Goal: Task Accomplishment & Management: Complete application form

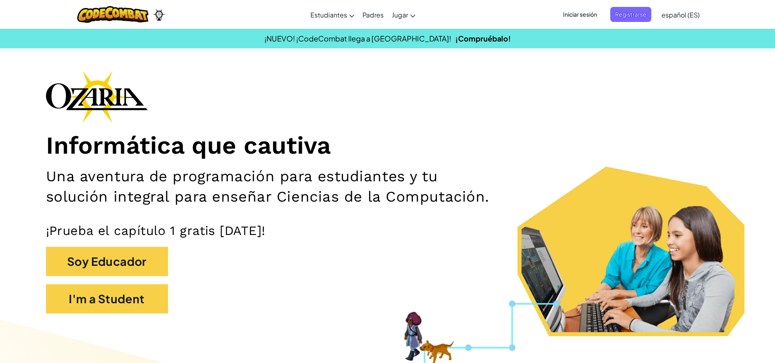
drag, startPoint x: 699, startPoint y: 0, endPoint x: 322, endPoint y: 143, distance: 403.1
click at [339, 149] on h1 "Informática que cautiva" at bounding box center [387, 146] width 683 height 30
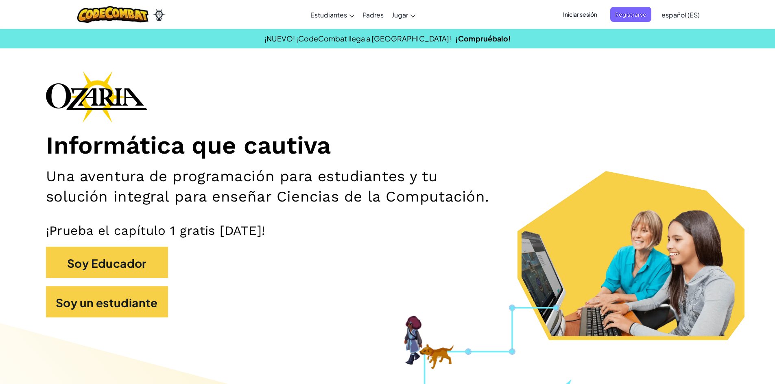
drag, startPoint x: 780, startPoint y: 321, endPoint x: 461, endPoint y: 163, distance: 356.2
click at [461, 163] on div "Informática que cautiva Una aventura de programación para estudiantes y tu solu…" at bounding box center [387, 198] width 683 height 255
click at [577, 17] on font "Iniciar sesión" at bounding box center [580, 14] width 34 height 7
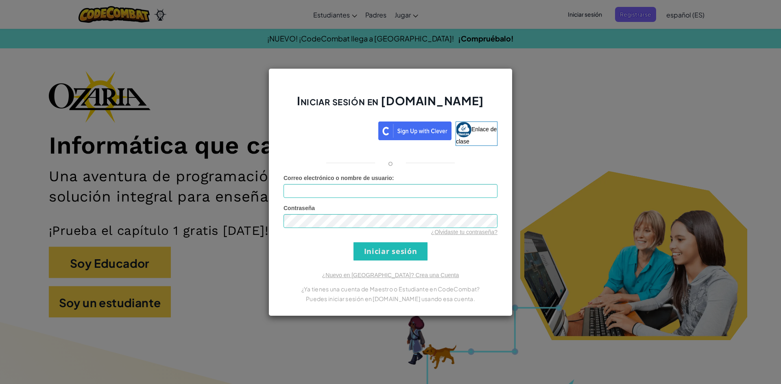
drag, startPoint x: 638, startPoint y: 175, endPoint x: 627, endPoint y: 178, distance: 11.6
click at [627, 178] on div "Iniciar sesión en [DOMAIN_NAME] Enlace de clase o Error desconocido. Correo ele…" at bounding box center [390, 192] width 781 height 384
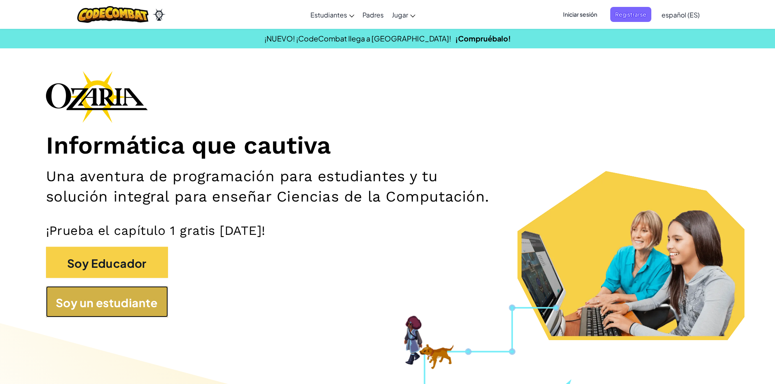
click at [136, 310] on font "Soy un estudiante" at bounding box center [107, 303] width 102 height 14
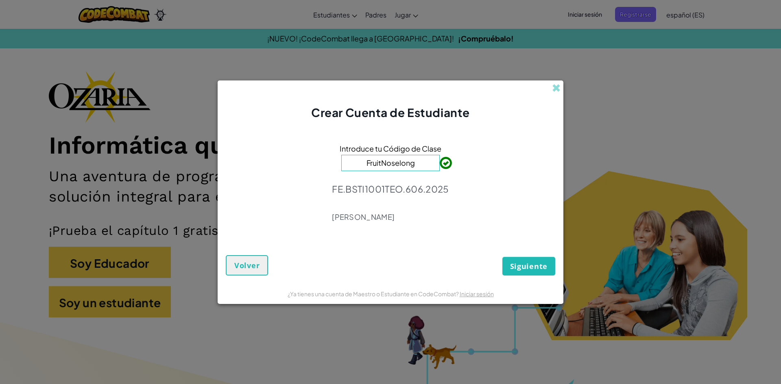
type input "FruitNoselong"
click at [535, 265] on font "Siguiente" at bounding box center [528, 266] width 37 height 10
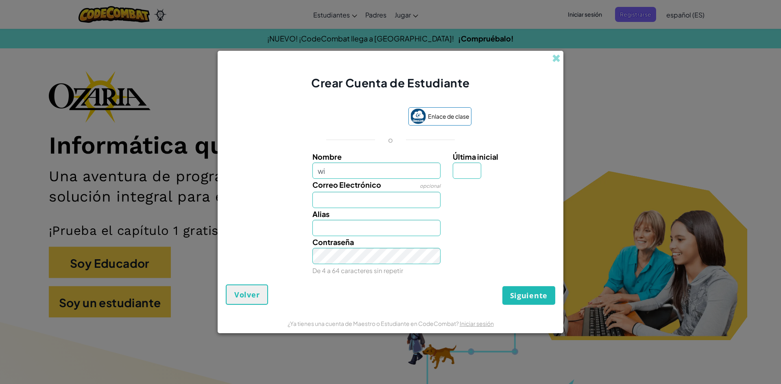
type input "w"
type input "[PERSON_NAME]"
click at [362, 205] on input "Correo Electrónico" at bounding box center [376, 200] width 128 height 16
click at [425, 231] on input "[PERSON_NAME]" at bounding box center [376, 228] width 128 height 16
click at [437, 229] on input "[PERSON_NAME]" at bounding box center [376, 228] width 128 height 16
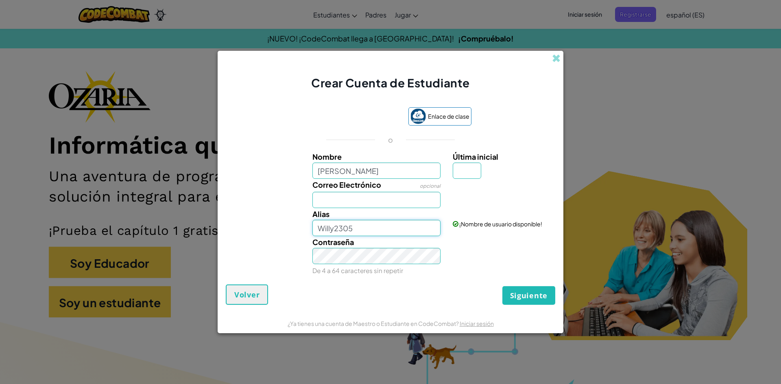
type input "Willy2305"
click at [351, 198] on input "Correo Electrónico" at bounding box center [376, 200] width 128 height 16
click at [368, 264] on div "Contraseña De 4 a 64 caracteres sin repetir" at bounding box center [376, 256] width 141 height 40
click at [370, 202] on input "Correo Electrónico" at bounding box center [376, 200] width 128 height 16
type input "s"
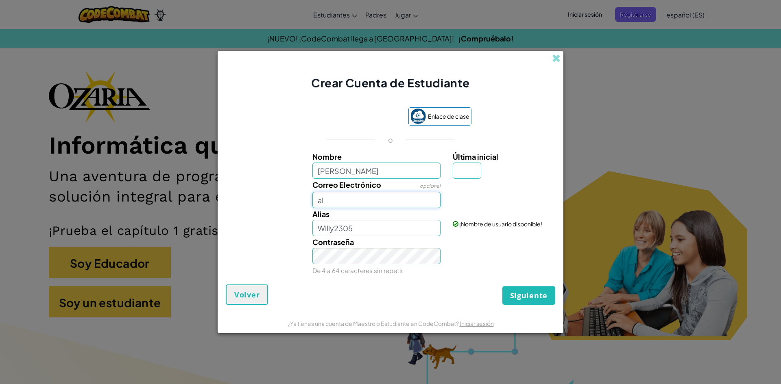
click at [324, 200] on input "aI" at bounding box center [376, 200] width 128 height 16
click at [333, 199] on input "aI" at bounding box center [376, 200] width 128 height 16
drag, startPoint x: 269, startPoint y: 162, endPoint x: 319, endPoint y: 209, distance: 68.2
click at [315, 206] on div "Nombre [PERSON_NAME] Última inicial Correo Electrónico opcional aI Alias Willy2…" at bounding box center [390, 214] width 325 height 126
click at [327, 205] on input "aI" at bounding box center [376, 200] width 128 height 16
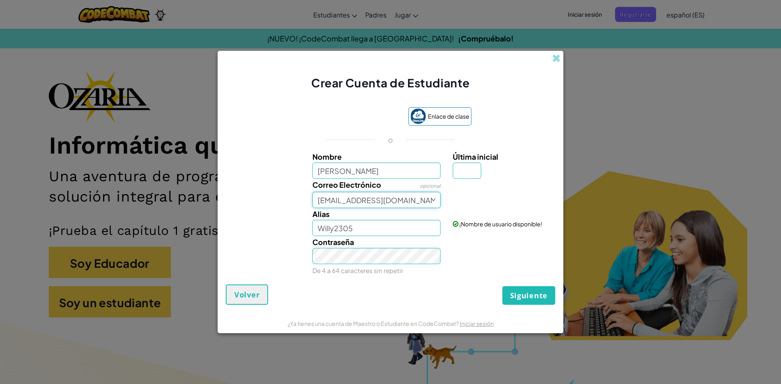
type input "[EMAIL_ADDRESS][DOMAIN_NAME]"
click at [329, 275] on div "Contraseña De 4 a 64 caracteres sin repetir" at bounding box center [376, 256] width 141 height 40
click at [392, 232] on input "Willy2305" at bounding box center [376, 228] width 128 height 16
type input "Willy2305"
click at [525, 296] on font "Siguiente" at bounding box center [528, 296] width 37 height 10
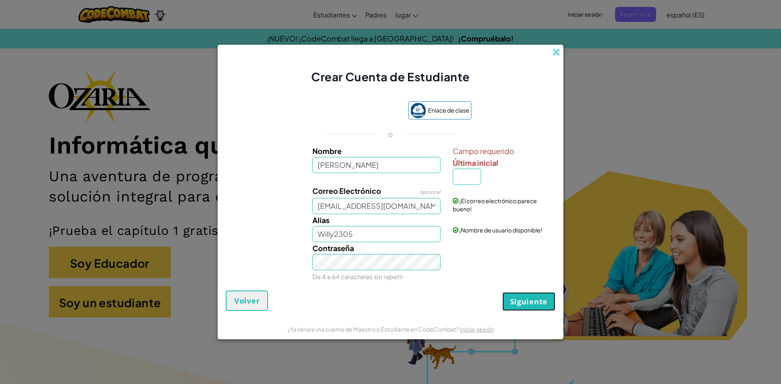
drag, startPoint x: 518, startPoint y: 296, endPoint x: 511, endPoint y: 283, distance: 14.6
click at [516, 296] on button "Siguiente" at bounding box center [528, 301] width 53 height 19
click at [465, 178] on input "Última inicial" at bounding box center [467, 177] width 28 height 16
type input "W"
click at [502, 292] on button "Siguiente" at bounding box center [528, 301] width 53 height 19
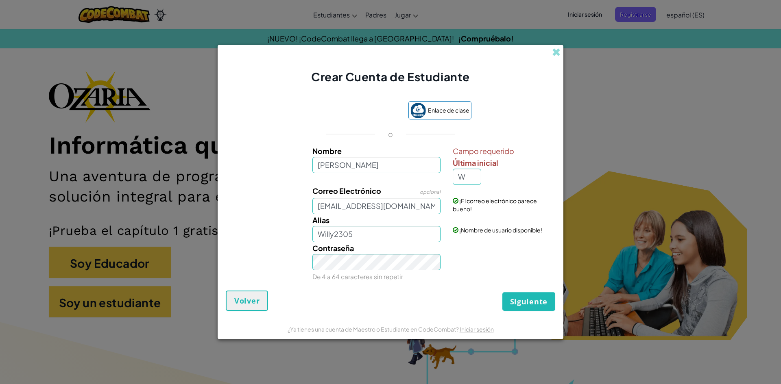
type input "[PERSON_NAME]"
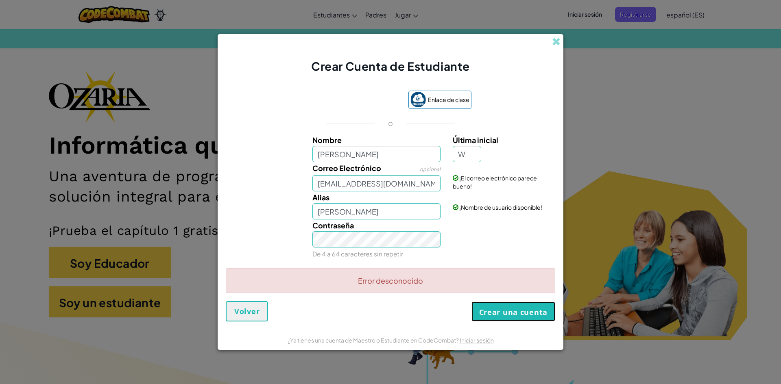
click at [519, 316] on font "Crear una cuenta" at bounding box center [513, 312] width 68 height 10
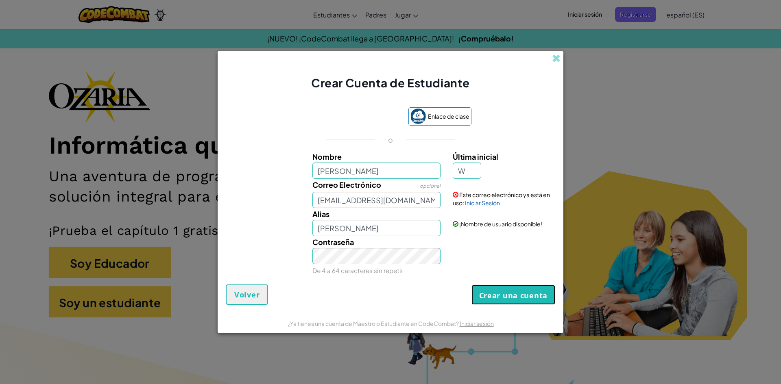
click at [507, 292] on font "Crear una cuenta" at bounding box center [513, 296] width 68 height 10
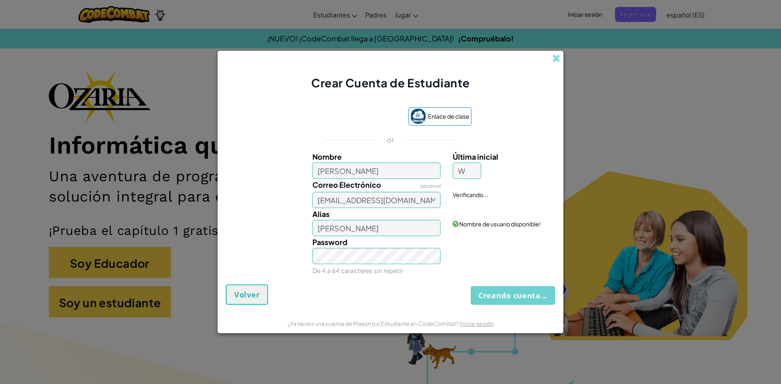
click at [503, 292] on div "Creando cuenta... Volver" at bounding box center [390, 295] width 329 height 20
click at [503, 293] on div "Creando cuenta... Volver" at bounding box center [390, 295] width 329 height 20
click at [502, 295] on div "Creando cuenta... Volver" at bounding box center [390, 295] width 329 height 20
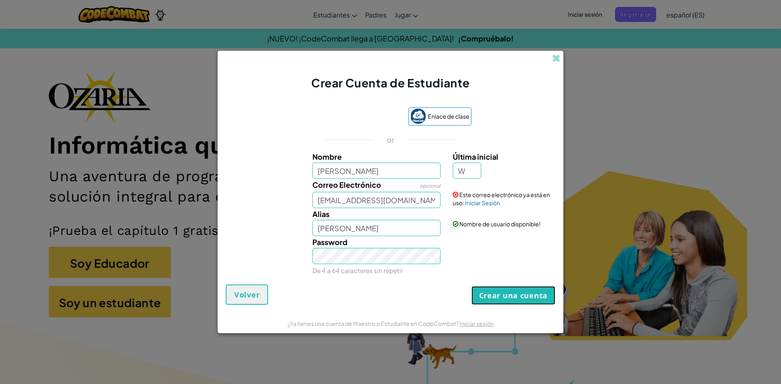
click at [502, 295] on button "Crear una cuenta" at bounding box center [513, 295] width 84 height 19
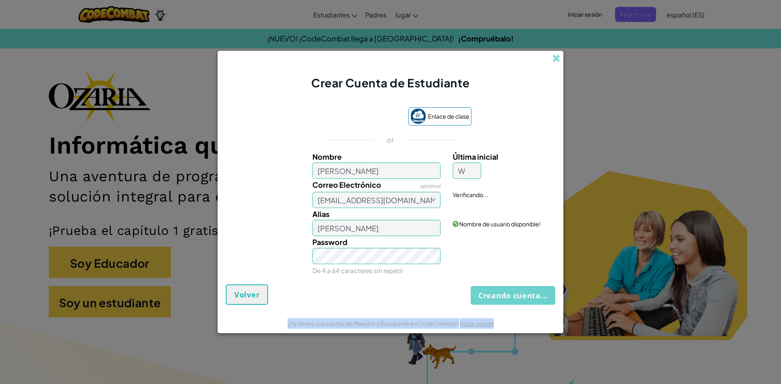
click at [502, 295] on div "Creando cuenta... Volver" at bounding box center [390, 295] width 329 height 20
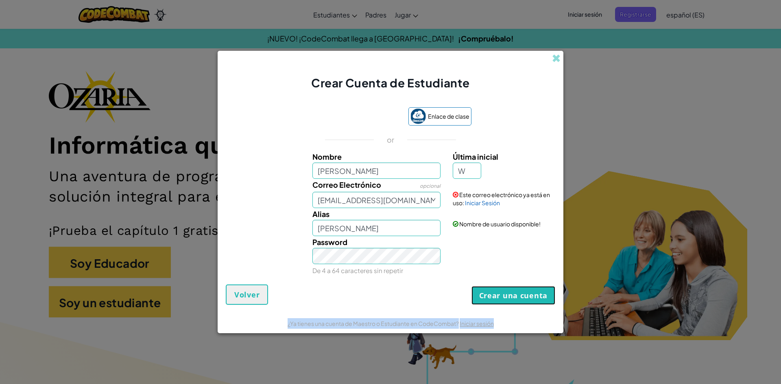
click at [502, 295] on button "Crear una cuenta" at bounding box center [513, 295] width 84 height 19
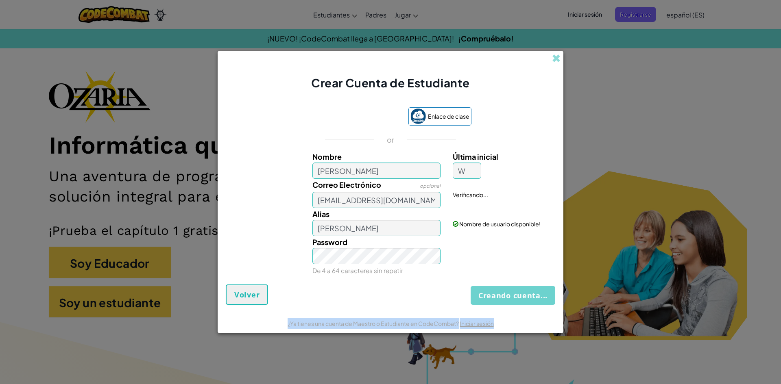
click at [502, 296] on div "Creando cuenta... Volver" at bounding box center [390, 295] width 329 height 20
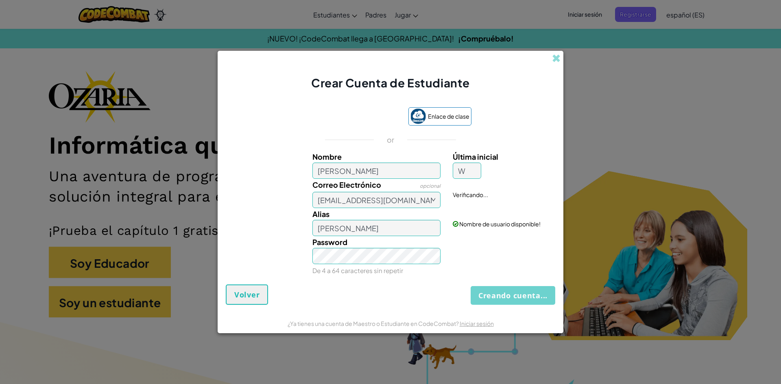
click at [502, 296] on div "Creando cuenta... Volver" at bounding box center [390, 295] width 329 height 20
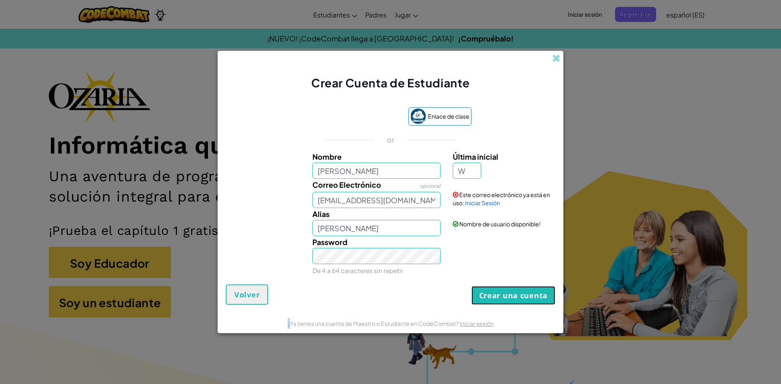
click at [502, 296] on button "Crear una cuenta" at bounding box center [513, 295] width 84 height 19
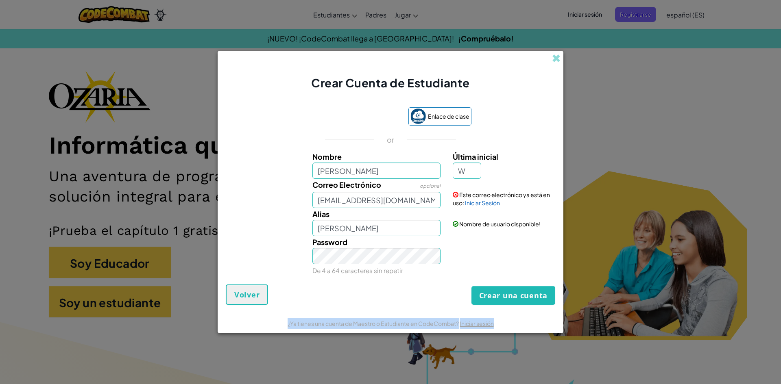
click at [502, 296] on div "Crear una cuenta Volver" at bounding box center [390, 295] width 329 height 20
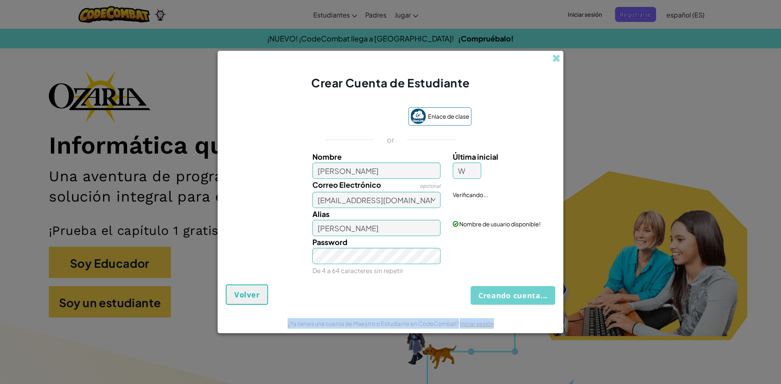
click at [502, 296] on div "Creando cuenta... Volver" at bounding box center [390, 295] width 329 height 20
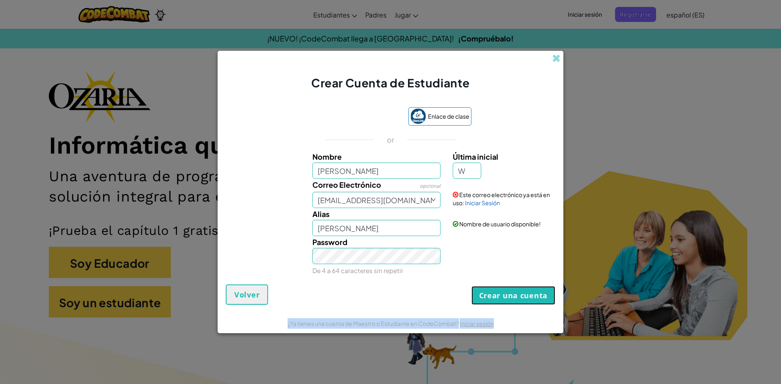
click at [502, 296] on button "Crear una cuenta" at bounding box center [513, 295] width 84 height 19
click at [502, 296] on font "Crear una cuenta" at bounding box center [513, 296] width 68 height 10
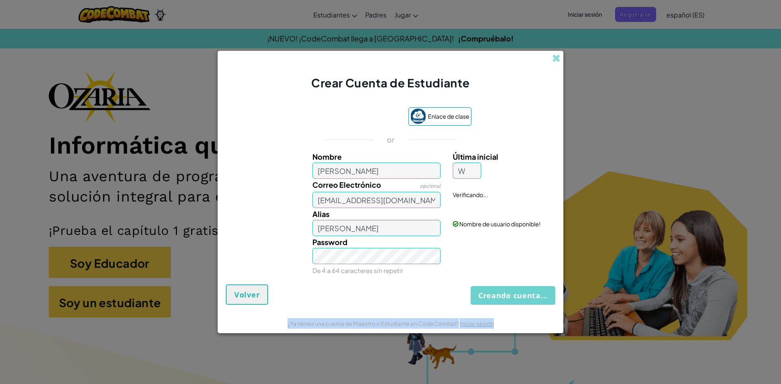
click at [502, 296] on div "Creando cuenta... Volver" at bounding box center [390, 295] width 329 height 20
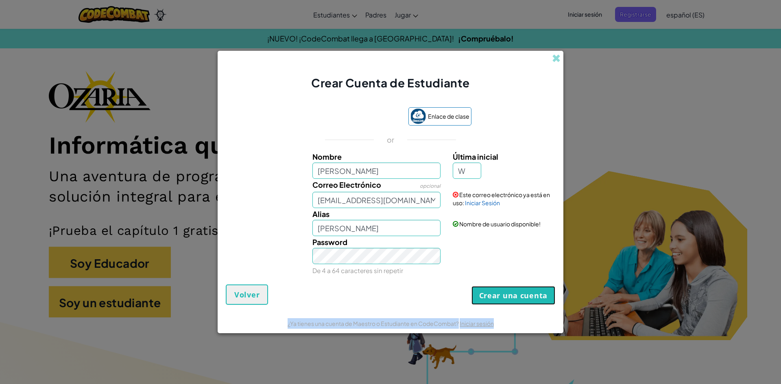
click at [500, 292] on button "Crear una cuenta" at bounding box center [513, 295] width 84 height 19
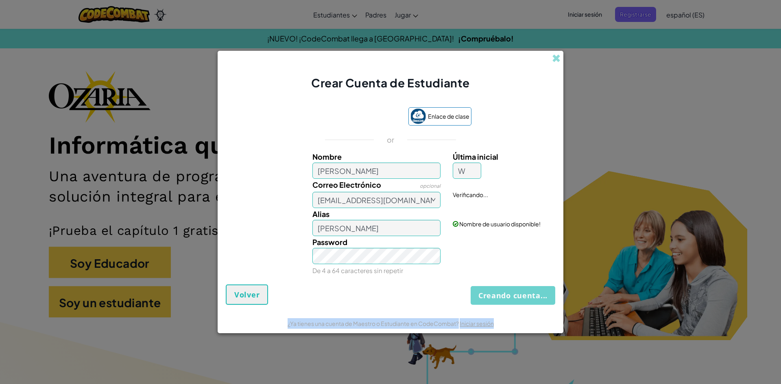
click at [500, 292] on div "Creando cuenta... Volver" at bounding box center [390, 295] width 329 height 20
click at [500, 292] on button "Creando cuenta..." at bounding box center [512, 295] width 85 height 19
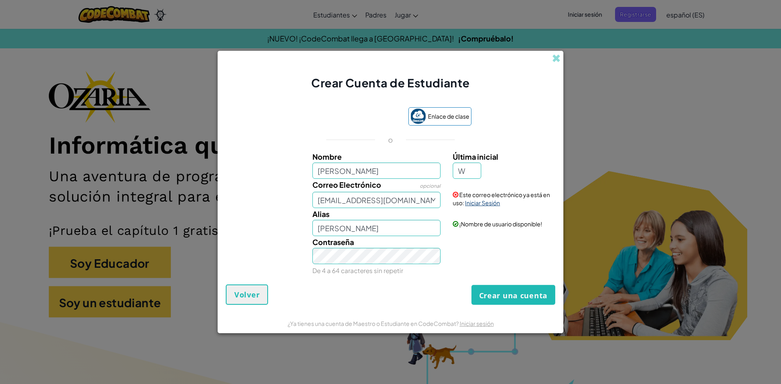
click at [492, 201] on font "Iniciar Sesión" at bounding box center [482, 202] width 35 height 7
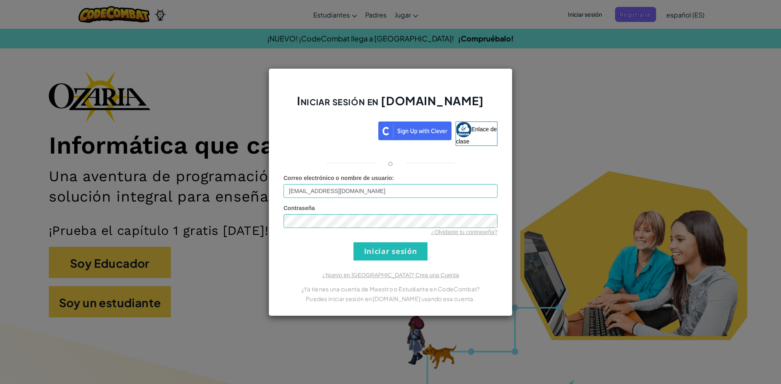
drag, startPoint x: 401, startPoint y: 241, endPoint x: 400, endPoint y: 245, distance: 4.4
click at [400, 245] on form "Correo electrónico o nombre de usuario : [EMAIL_ADDRESS][DOMAIN_NAME] Contraseñ…" at bounding box center [390, 217] width 214 height 87
click at [399, 245] on input "Iniciar sesión" at bounding box center [390, 251] width 74 height 18
click at [398, 245] on input "Iniciar sesión" at bounding box center [390, 251] width 74 height 18
click at [399, 248] on input "Iniciar sesión" at bounding box center [390, 251] width 74 height 18
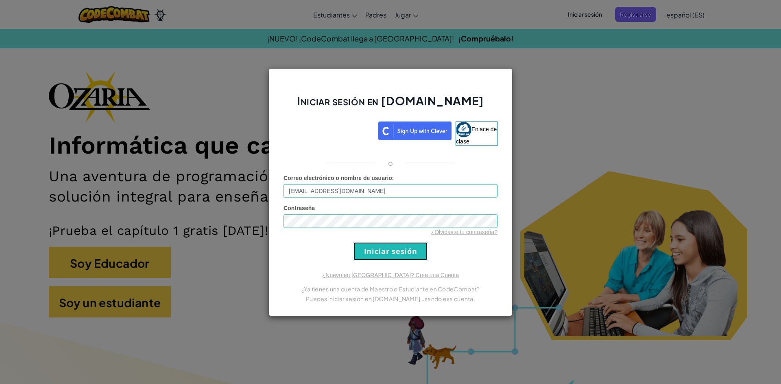
click at [399, 249] on input "Iniciar sesión" at bounding box center [390, 251] width 74 height 18
click at [397, 245] on input "Iniciar sesión" at bounding box center [390, 251] width 74 height 18
click at [396, 244] on input "Iniciar sesión" at bounding box center [390, 251] width 74 height 18
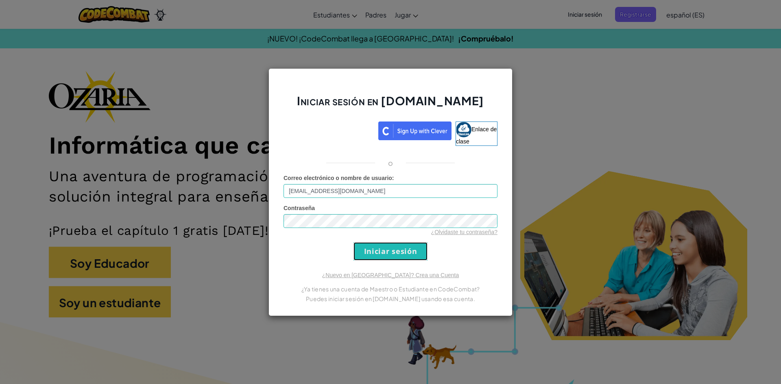
click at [396, 244] on input "Iniciar sesión" at bounding box center [390, 251] width 74 height 18
drag, startPoint x: 399, startPoint y: 238, endPoint x: 392, endPoint y: 257, distance: 20.3
click at [399, 240] on form "Correo electrónico o nombre de usuario : [EMAIL_ADDRESS][DOMAIN_NAME] Contraseñ…" at bounding box center [390, 217] width 214 height 87
click at [377, 257] on input "Iniciar sesión" at bounding box center [390, 251] width 74 height 18
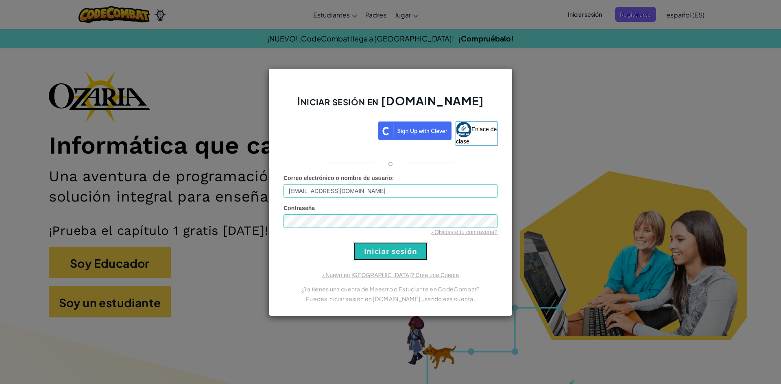
click at [377, 257] on input "Iniciar sesión" at bounding box center [390, 251] width 74 height 18
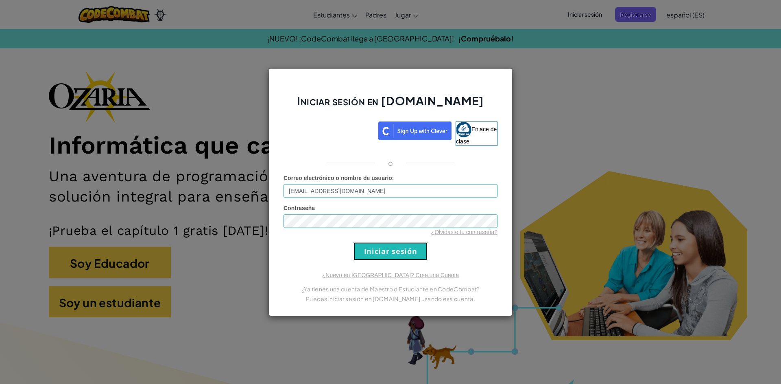
click at [377, 257] on input "Iniciar sesión" at bounding box center [390, 251] width 74 height 18
drag, startPoint x: 377, startPoint y: 257, endPoint x: 376, endPoint y: 262, distance: 4.5
click at [376, 262] on div "Iniciar sesión en [DOMAIN_NAME] Enlace de clase o Correo electrónico o nombre d…" at bounding box center [390, 192] width 244 height 248
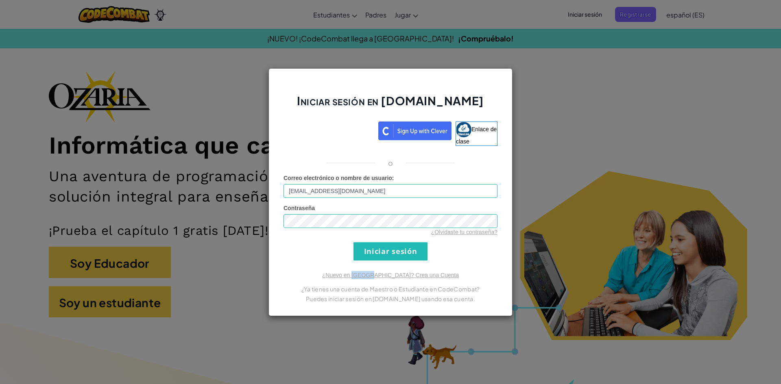
click at [380, 262] on div "Iniciar sesión en [DOMAIN_NAME] Enlace de clase o Correo electrónico o nombre d…" at bounding box center [390, 192] width 244 height 248
click at [409, 261] on div "Iniciar sesión en [DOMAIN_NAME] Enlace de clase o Correo electrónico o nombre d…" at bounding box center [390, 192] width 244 height 248
click at [410, 261] on div "Iniciar sesión en [DOMAIN_NAME] Enlace de clase o Correo electrónico o nombre d…" at bounding box center [390, 192] width 244 height 248
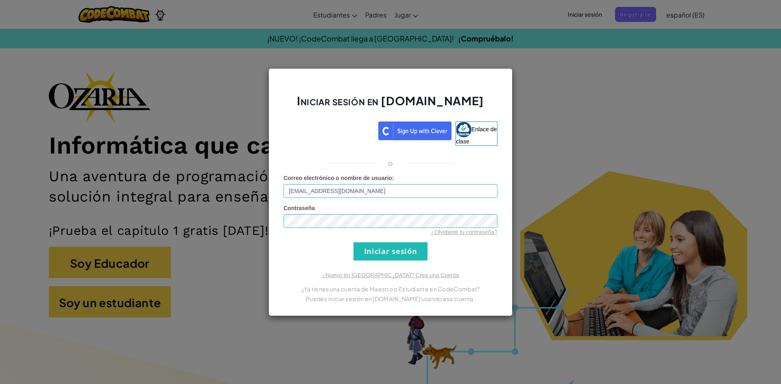
click at [412, 261] on div "Iniciar sesión en [DOMAIN_NAME] Enlace de clase o Correo electrónico o nombre d…" at bounding box center [390, 192] width 244 height 248
click at [433, 240] on form "Correo electrónico o nombre de usuario : [EMAIL_ADDRESS][DOMAIN_NAME] Contraseñ…" at bounding box center [390, 217] width 214 height 87
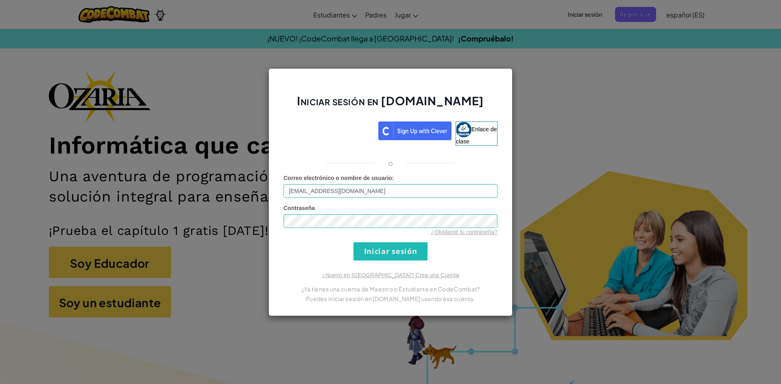
drag, startPoint x: 433, startPoint y: 240, endPoint x: 402, endPoint y: 246, distance: 31.3
click at [402, 246] on form "Correo electrónico o nombre de usuario : [EMAIL_ADDRESS][DOMAIN_NAME] Contraseñ…" at bounding box center [390, 217] width 214 height 87
click at [402, 246] on input "Iniciar sesión" at bounding box center [390, 251] width 74 height 18
click at [401, 246] on input "Iniciar sesión" at bounding box center [390, 251] width 74 height 18
click at [401, 246] on form "Correo electrónico o nombre de usuario : [EMAIL_ADDRESS][DOMAIN_NAME] Contraseñ…" at bounding box center [390, 217] width 214 height 87
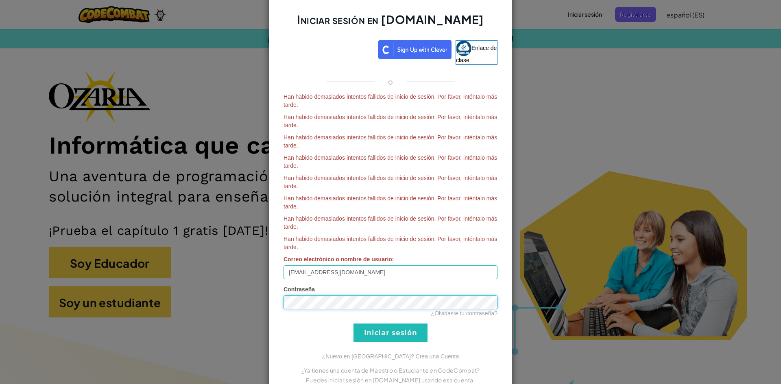
click at [401, 244] on form "Han habido demasiados intentos fallidos de inicio de sesión. Por favor, inténta…" at bounding box center [390, 217] width 214 height 249
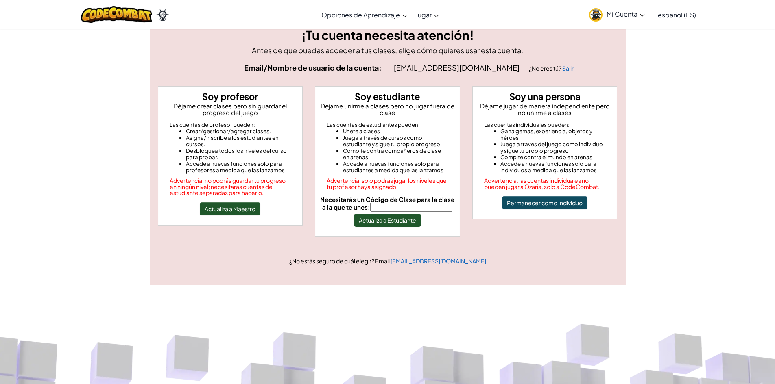
scroll to position [81, 0]
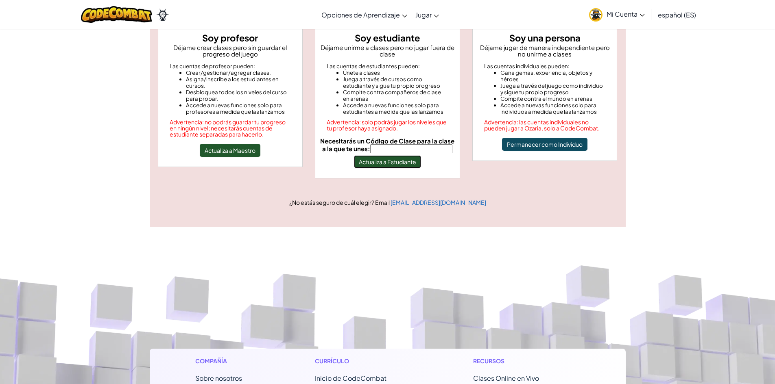
click at [412, 167] on button "Actualiza a Estudiante" at bounding box center [387, 161] width 67 height 13
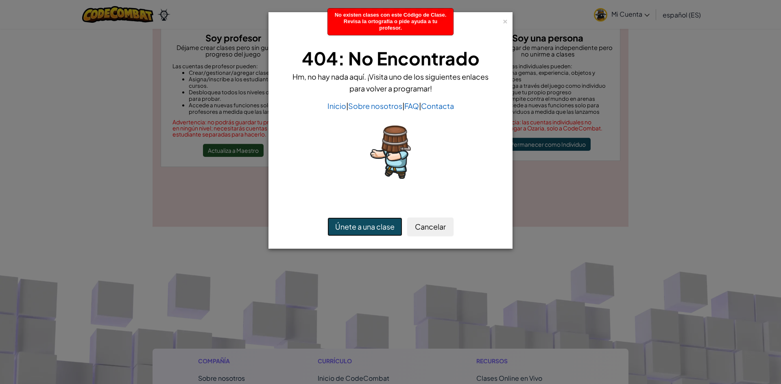
click at [379, 222] on button "Únete a una clase" at bounding box center [364, 227] width 75 height 19
click at [378, 221] on button "Únete a una clase" at bounding box center [364, 227] width 75 height 19
click at [378, 220] on button "Únete a una clase" at bounding box center [364, 227] width 75 height 19
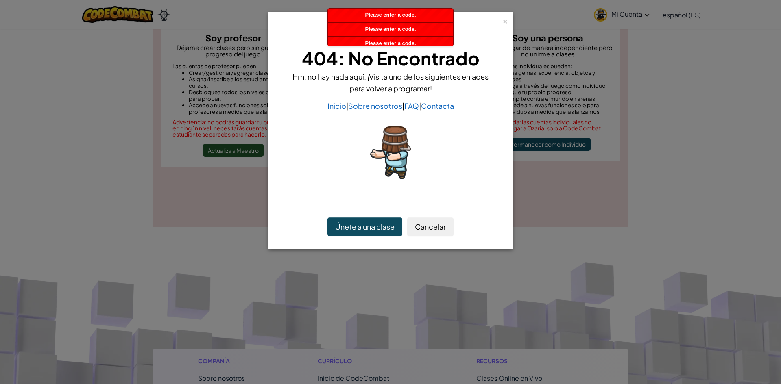
click at [378, 217] on div "Únete a una clase Cancelar" at bounding box center [390, 226] width 235 height 35
drag, startPoint x: 378, startPoint y: 217, endPoint x: 375, endPoint y: 225, distance: 8.8
click at [377, 219] on div "Únete a una clase Cancelar" at bounding box center [390, 226] width 235 height 35
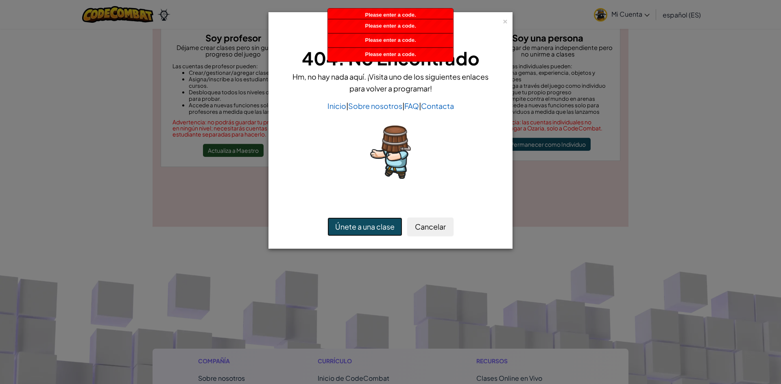
click at [374, 228] on button "Únete a una clase" at bounding box center [364, 227] width 75 height 19
click at [374, 231] on button "Únete a una clase" at bounding box center [364, 227] width 75 height 19
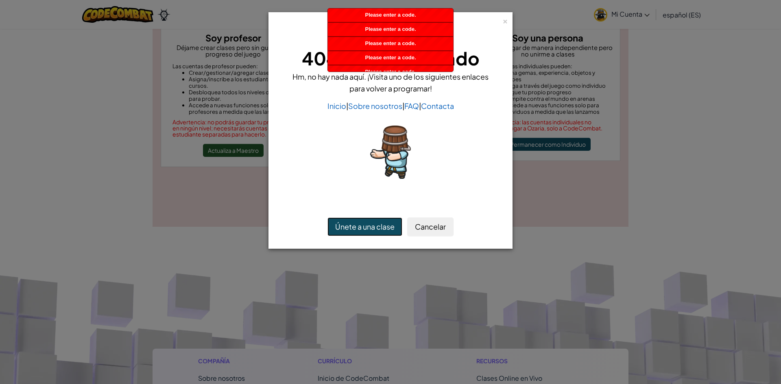
click at [374, 231] on button "Únete a una clase" at bounding box center [364, 227] width 75 height 19
click at [373, 231] on button "Únete a una clase" at bounding box center [364, 227] width 75 height 19
click at [373, 230] on button "Únete a una clase" at bounding box center [364, 227] width 75 height 19
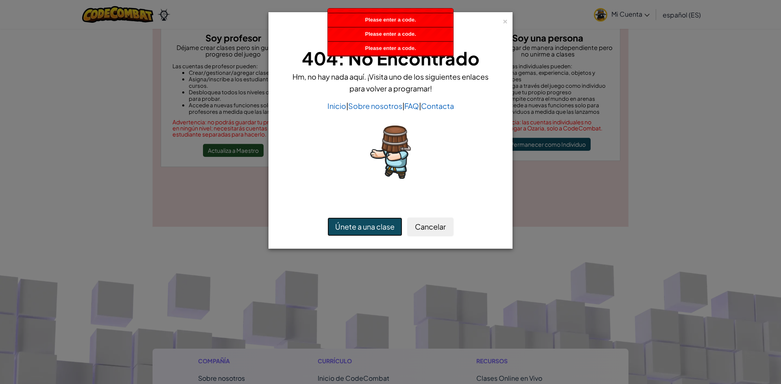
click at [373, 230] on button "Únete a una clase" at bounding box center [364, 227] width 75 height 19
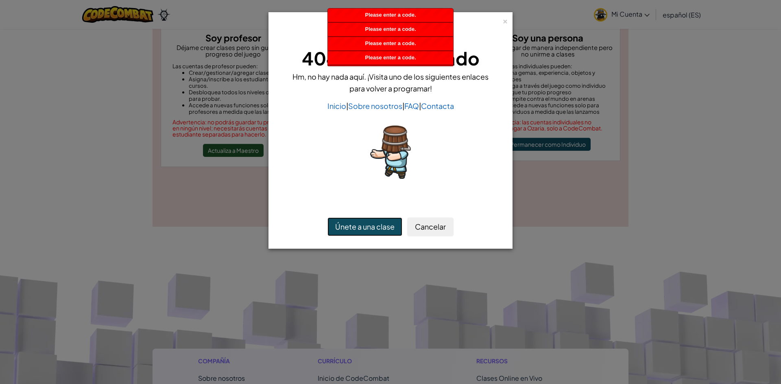
click at [373, 230] on button "Únete a una clase" at bounding box center [364, 227] width 75 height 19
click at [372, 229] on button "Únete a una clase" at bounding box center [364, 227] width 75 height 19
click at [371, 228] on button "Únete a una clase" at bounding box center [364, 227] width 75 height 19
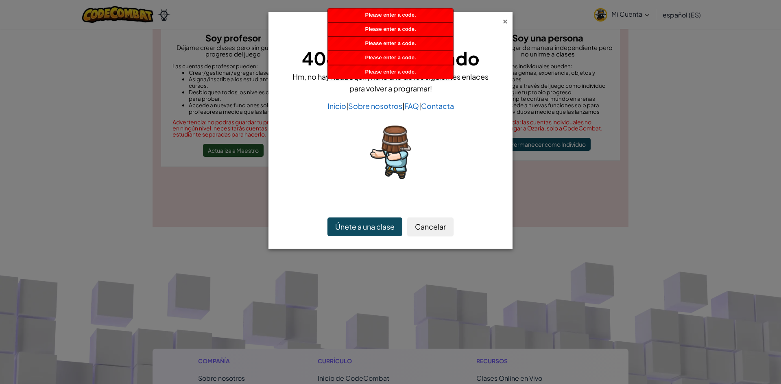
click at [504, 17] on div "×" at bounding box center [505, 20] width 6 height 9
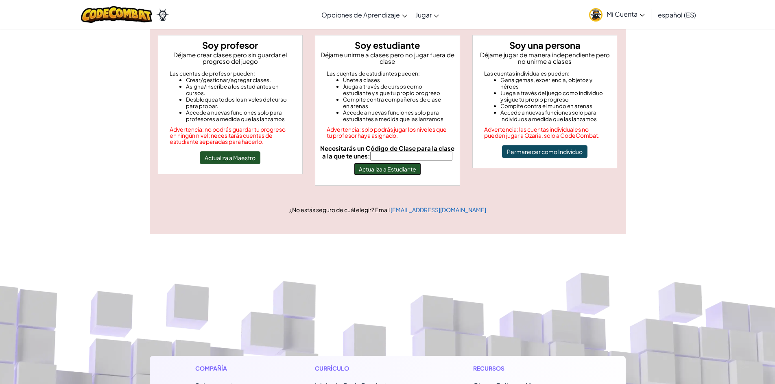
scroll to position [0, 0]
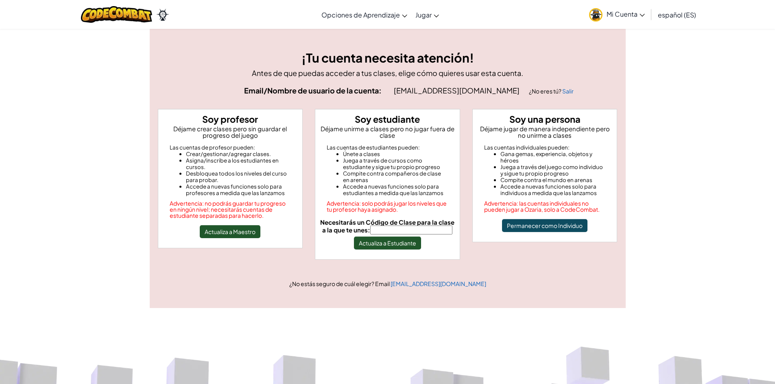
click at [610, 9] on link "Mi Cuenta" at bounding box center [617, 15] width 64 height 26
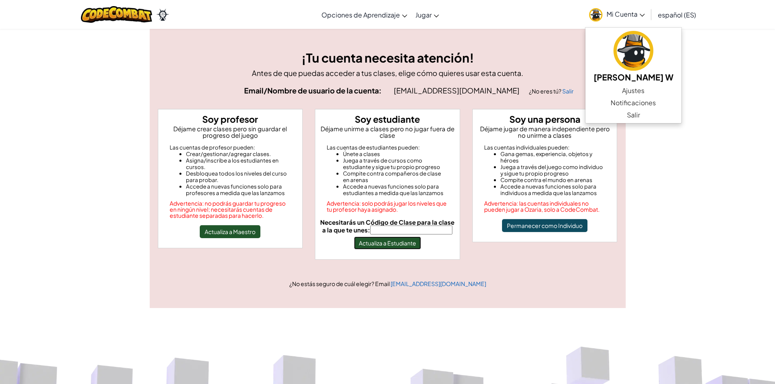
click at [385, 242] on button "Actualiza a Estudiante" at bounding box center [387, 243] width 67 height 13
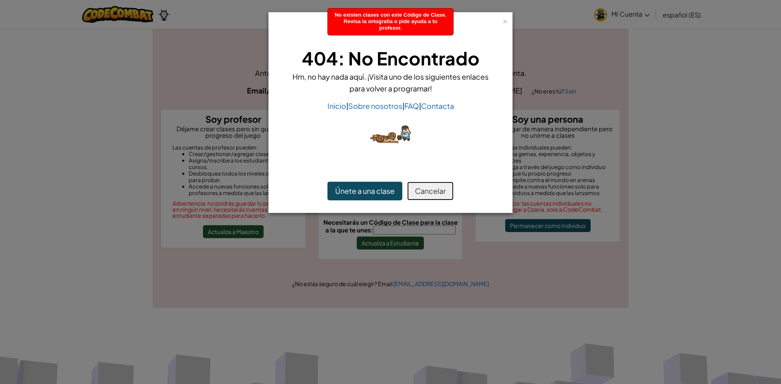
click at [431, 183] on button "Cancelar" at bounding box center [430, 191] width 46 height 19
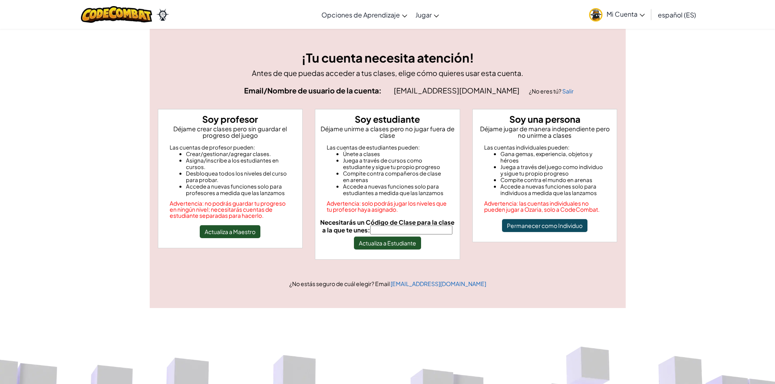
click at [427, 224] on span "Necesitarás un Código de Clase para la clase a la que te unes:" at bounding box center [387, 225] width 134 height 15
click at [427, 226] on input "Necesitarás un Código de Clase para la clase a la que te unes:" at bounding box center [411, 230] width 82 height 9
type input "f"
click at [404, 230] on input "FruitNoselong" at bounding box center [411, 230] width 82 height 9
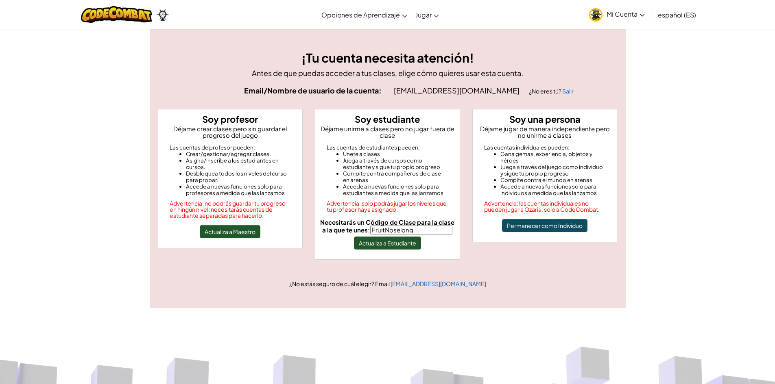
click at [405, 230] on input "FruitNoselong" at bounding box center [411, 230] width 82 height 9
type input "FruitNoseLong"
click at [378, 245] on button "Actualiza a Estudiante" at bounding box center [387, 243] width 67 height 13
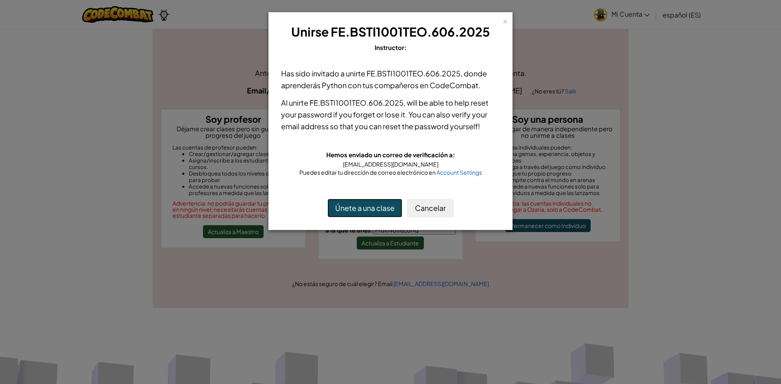
click at [345, 207] on button "Únete a una clase" at bounding box center [364, 208] width 75 height 19
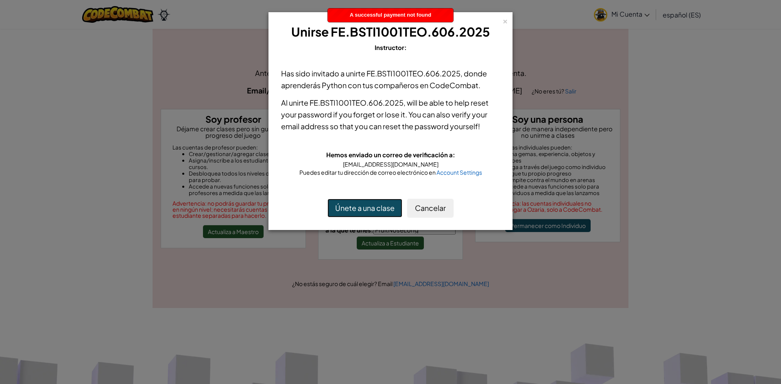
click at [344, 206] on button "Únete a una clase" at bounding box center [364, 208] width 75 height 19
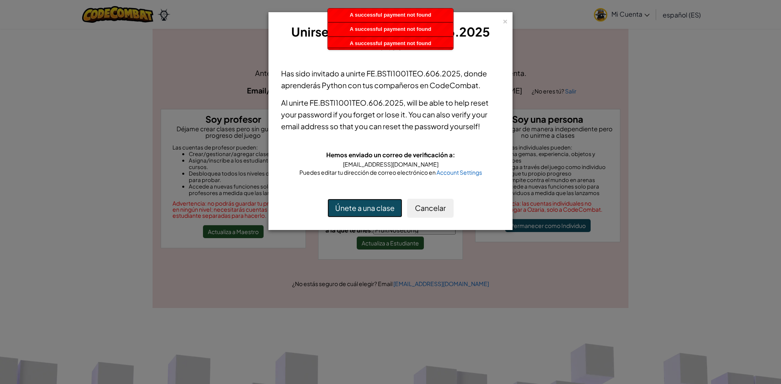
click at [344, 206] on button "Únete a una clase" at bounding box center [364, 208] width 75 height 19
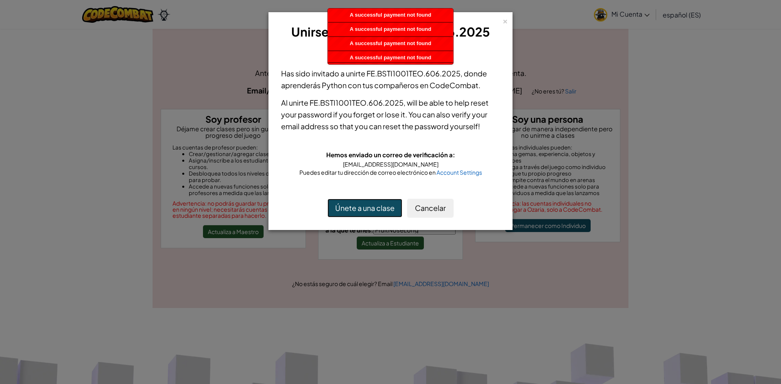
click at [344, 206] on button "Únete a una clase" at bounding box center [364, 208] width 75 height 19
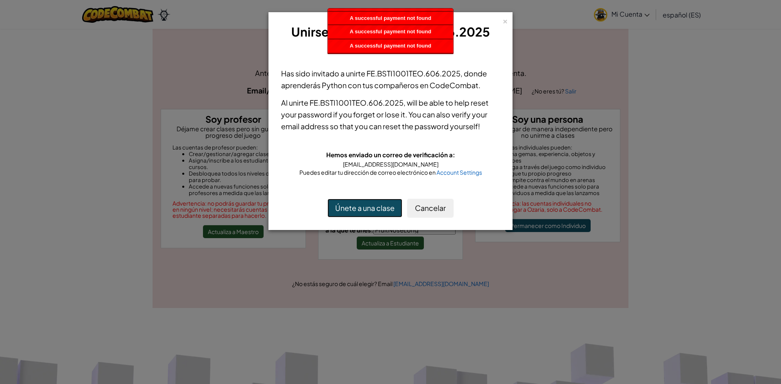
click at [341, 206] on button "Únete a una clase" at bounding box center [364, 208] width 75 height 19
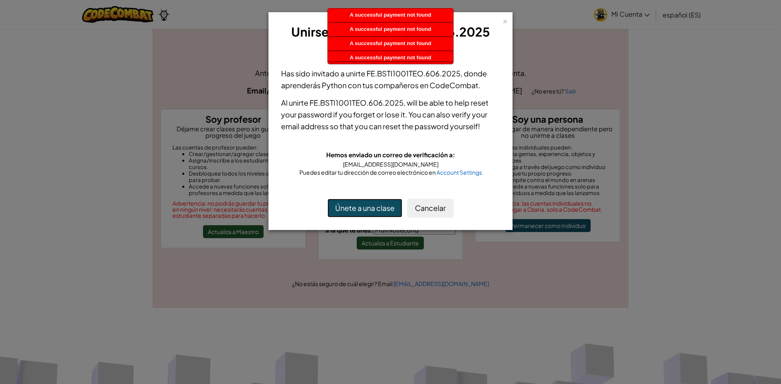
click at [341, 207] on button "Únete a una clase" at bounding box center [364, 208] width 75 height 19
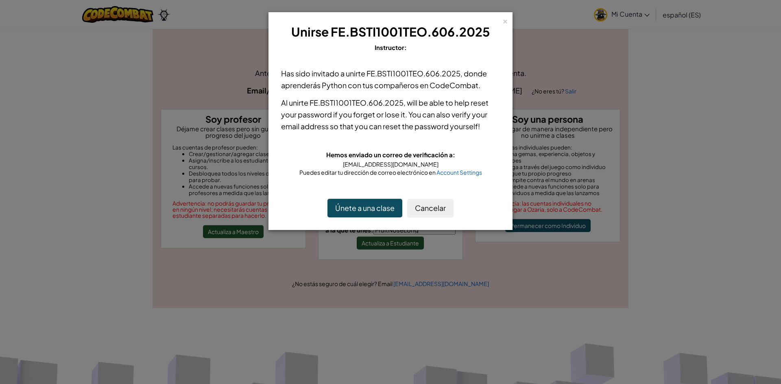
click at [401, 237] on div "× Unirse FE.BSTI1001TEO.606.2025 Instructor: Has sido invitado a unirte FE.BSTI…" at bounding box center [390, 192] width 781 height 384
